Goal: Navigation & Orientation: Find specific page/section

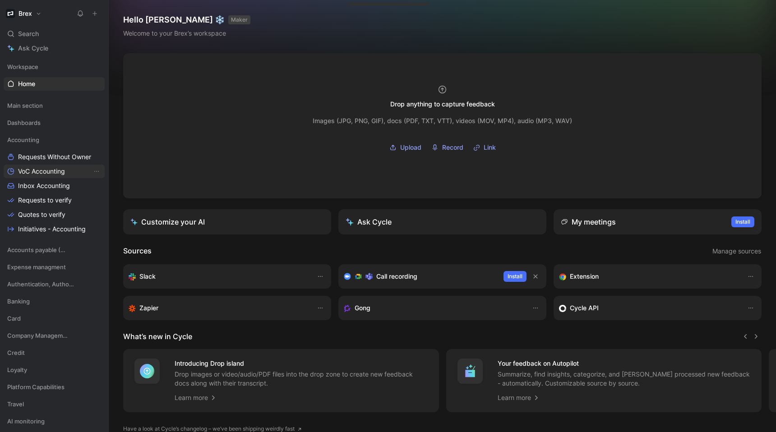
click at [47, 170] on span "VoC Accounting" at bounding box center [41, 171] width 47 height 9
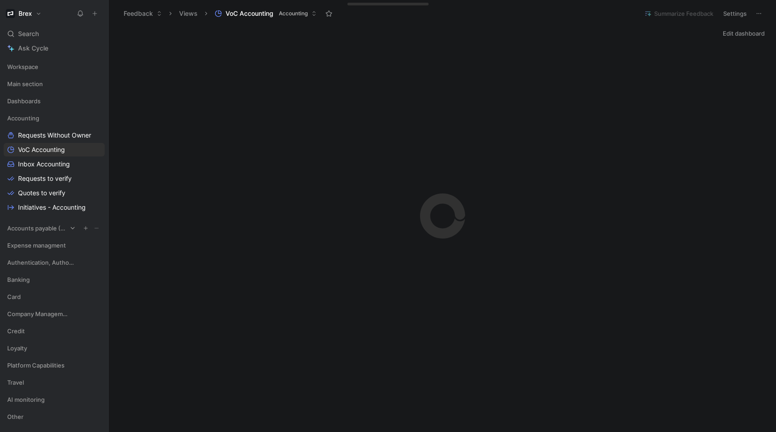
click at [51, 228] on span "Accounts payable (AP)" at bounding box center [37, 228] width 60 height 9
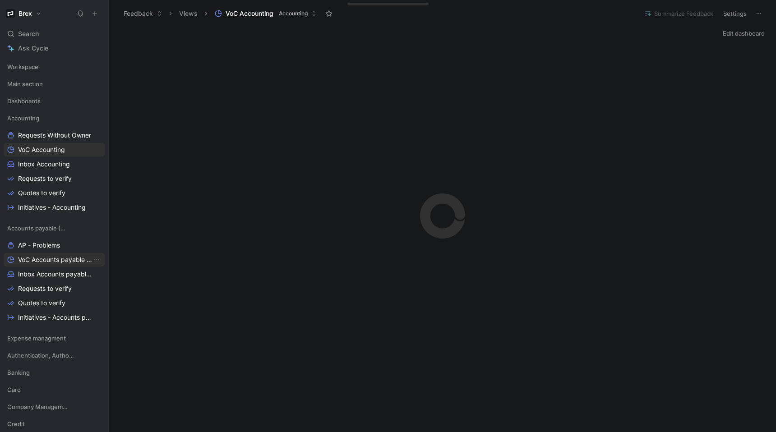
click at [39, 262] on span "VoC Accounts payable (AP)" at bounding box center [55, 259] width 74 height 9
click at [41, 270] on span "Inbox Accounts payable (AP)" at bounding box center [55, 274] width 74 height 9
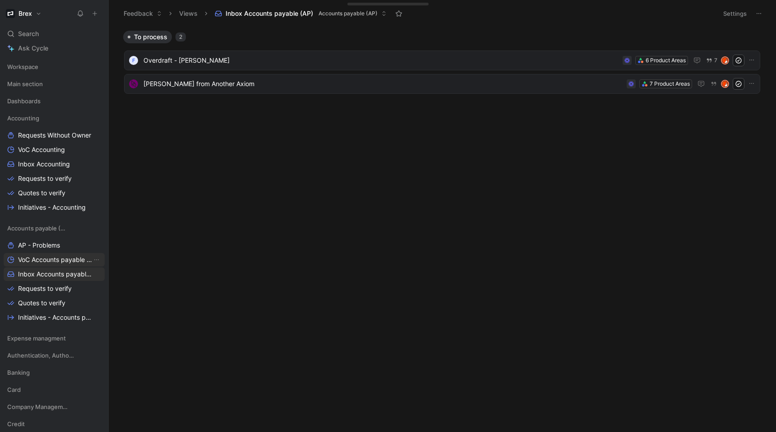
click at [38, 259] on span "VoC Accounts payable (AP)" at bounding box center [55, 259] width 74 height 9
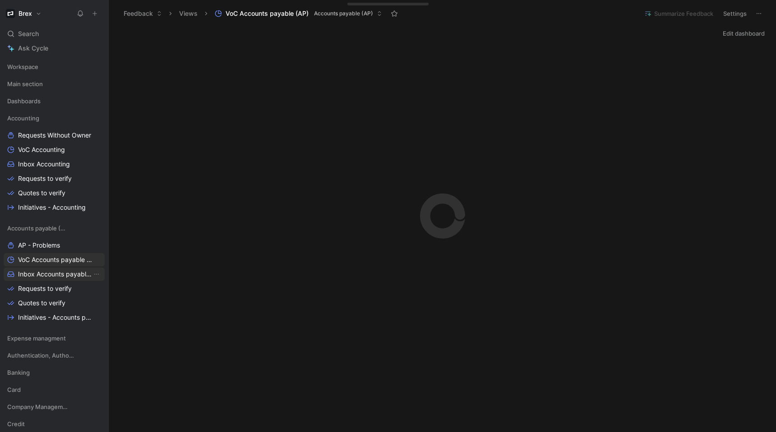
click at [38, 268] on link "Inbox Accounts payable (AP)" at bounding box center [54, 274] width 101 height 14
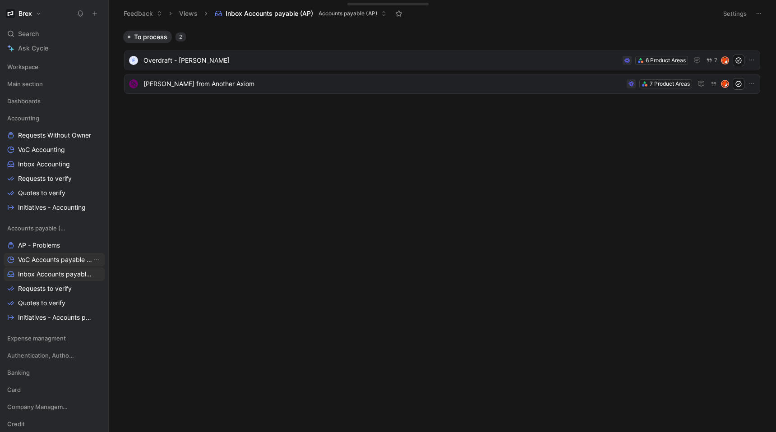
click at [38, 260] on span "VoC Accounts payable (AP)" at bounding box center [55, 259] width 74 height 9
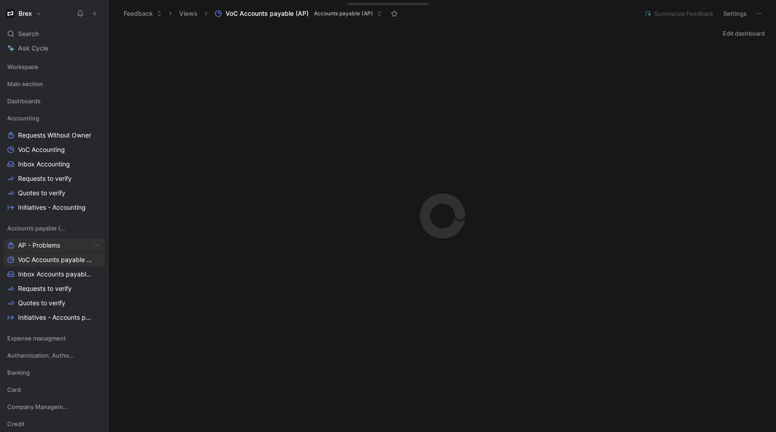
click at [38, 245] on span "AP - Problems" at bounding box center [39, 245] width 42 height 9
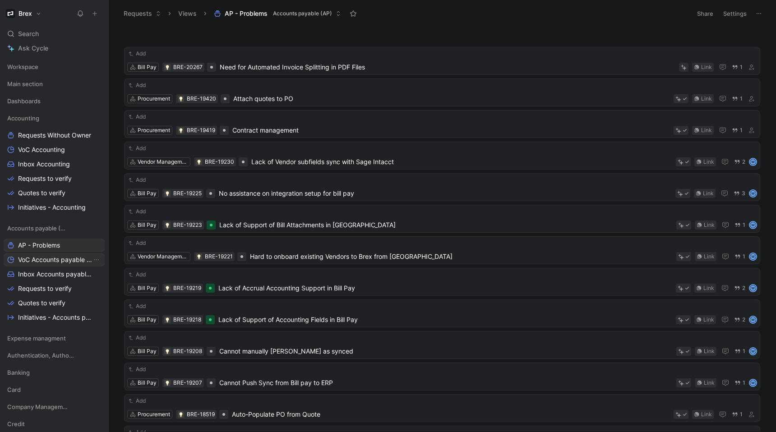
click at [47, 258] on span "VoC Accounts payable (AP)" at bounding box center [55, 259] width 74 height 9
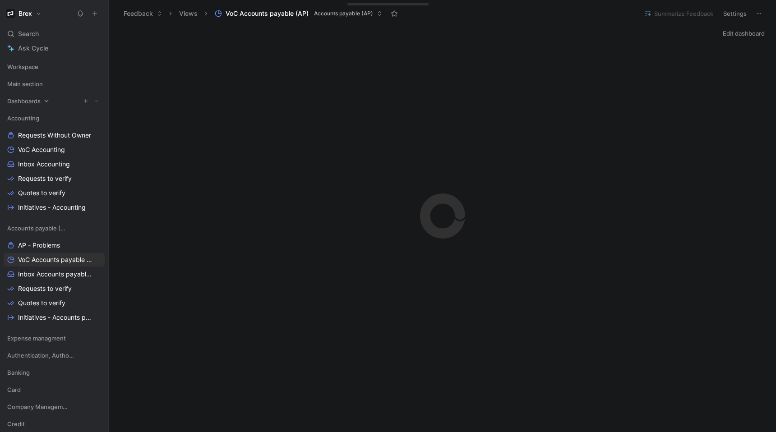
click at [35, 98] on span "Dashboards" at bounding box center [23, 100] width 33 height 9
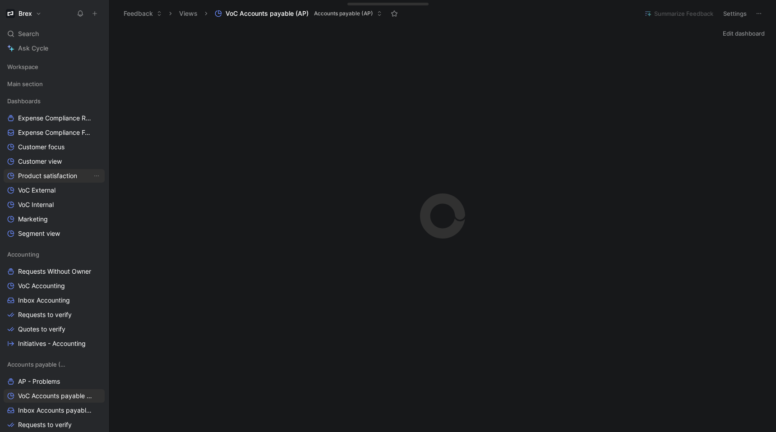
click at [39, 174] on span "Product satisfaction" at bounding box center [47, 175] width 59 height 9
click at [39, 191] on span "VoC External" at bounding box center [36, 190] width 37 height 9
click at [42, 196] on link "VoC External" at bounding box center [54, 191] width 101 height 14
click at [43, 204] on span "VoC Internal" at bounding box center [36, 204] width 36 height 9
click at [45, 189] on span "VoC External" at bounding box center [36, 190] width 37 height 9
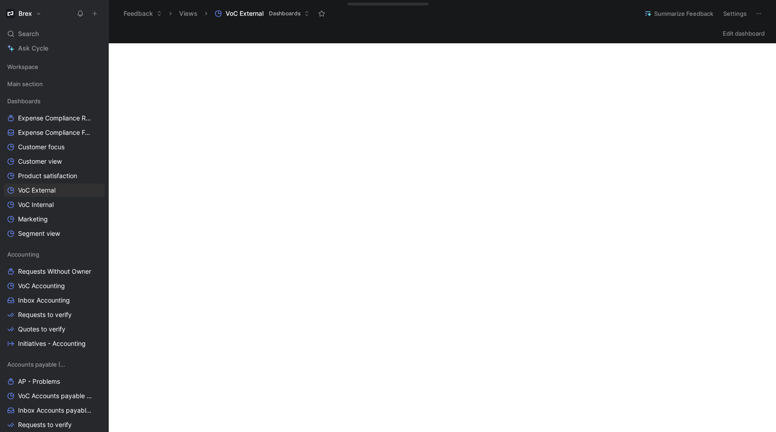
click at [256, 42] on div "Edit dashboard" at bounding box center [442, 410] width 667 height 767
